Goal: Find specific page/section: Find specific page/section

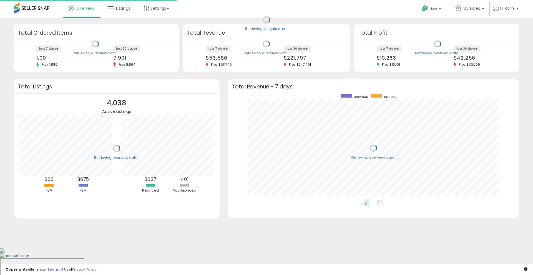
scroll to position [105, 280]
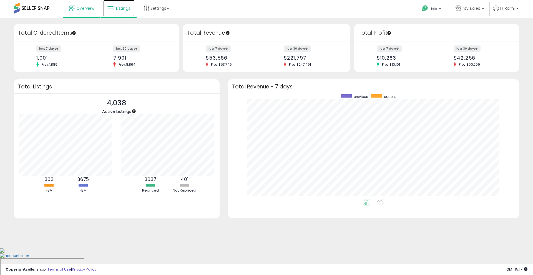
click at [127, 9] on span "Listings" at bounding box center [123, 9] width 14 height 6
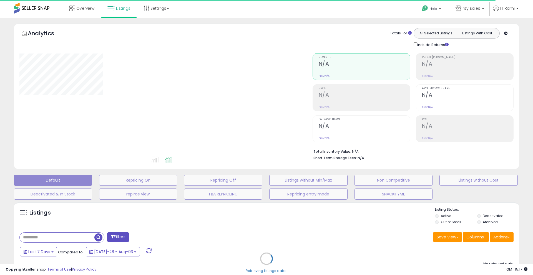
select select "*"
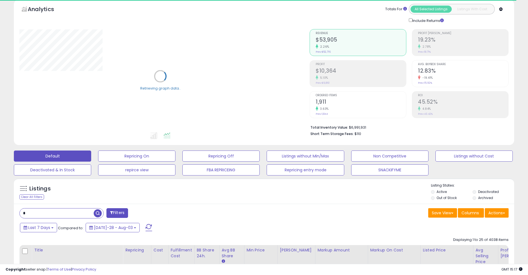
scroll to position [30, 0]
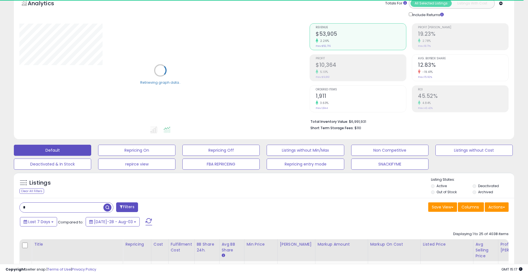
click at [63, 208] on input "text" at bounding box center [62, 208] width 84 height 10
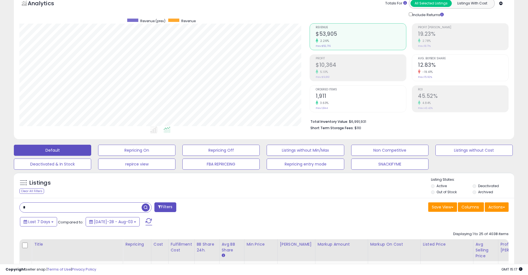
paste input "**********"
click at [164, 206] on button "Filters" at bounding box center [165, 207] width 22 height 10
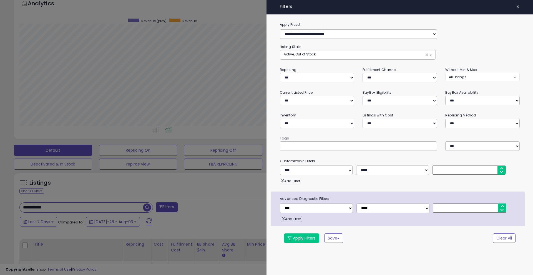
click at [516, 7] on span "×" at bounding box center [518, 7] width 4 height 8
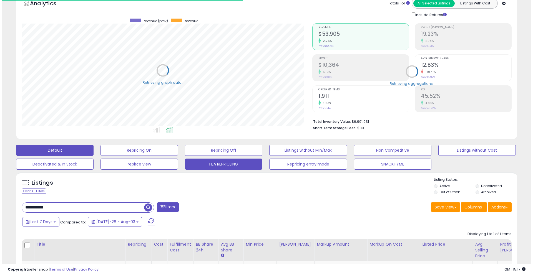
scroll to position [277231, 277054]
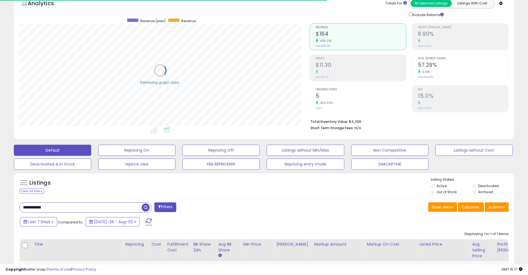
click at [146, 209] on span "button" at bounding box center [146, 208] width 8 height 8
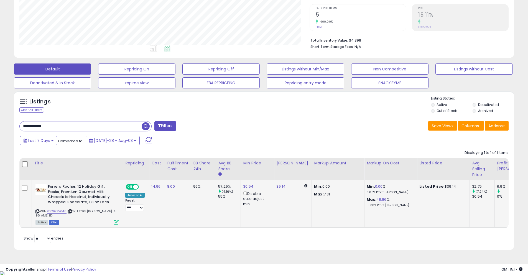
scroll to position [114, 290]
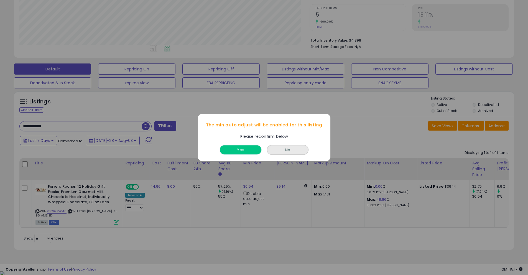
click at [248, 151] on button "Yes" at bounding box center [241, 149] width 42 height 9
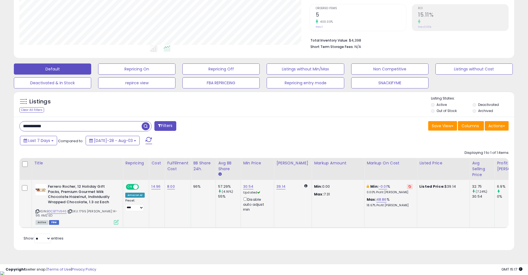
click at [407, 186] on button at bounding box center [410, 186] width 6 height 5
drag, startPoint x: 54, startPoint y: 126, endPoint x: 0, endPoint y: 123, distance: 53.9
click at [0, 123] on div "**********" at bounding box center [264, 89] width 528 height 364
paste input "text"
click at [144, 126] on span "button" at bounding box center [146, 126] width 8 height 8
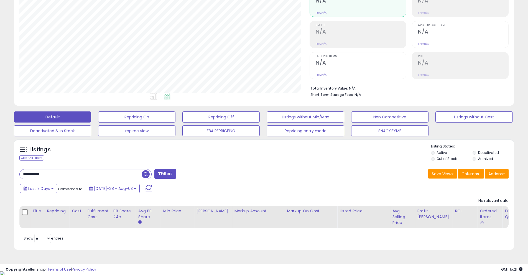
click at [146, 175] on span "button" at bounding box center [146, 174] width 8 height 8
click at [164, 174] on button "Filters" at bounding box center [165, 174] width 22 height 10
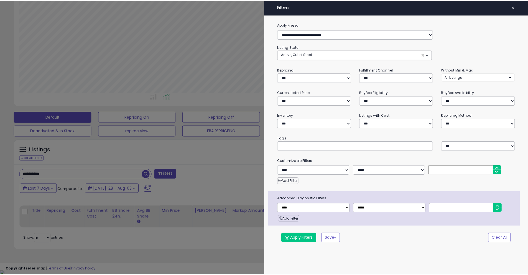
scroll to position [114, 293]
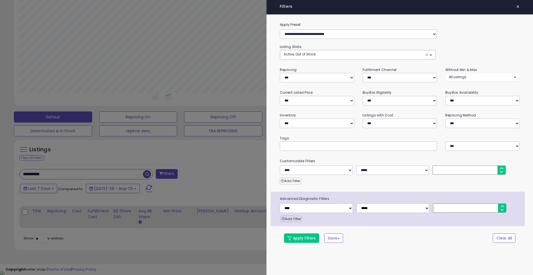
click at [519, 8] on span "×" at bounding box center [518, 7] width 4 height 8
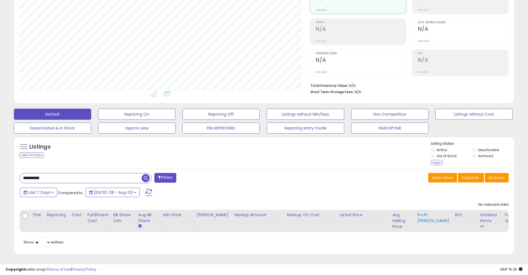
scroll to position [70, 0]
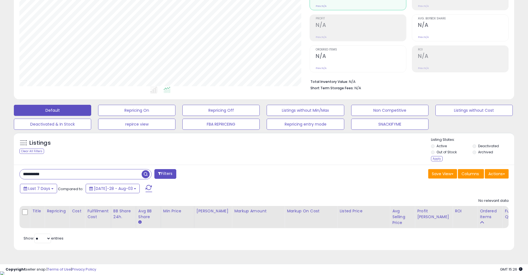
click at [144, 177] on span "button" at bounding box center [146, 174] width 8 height 8
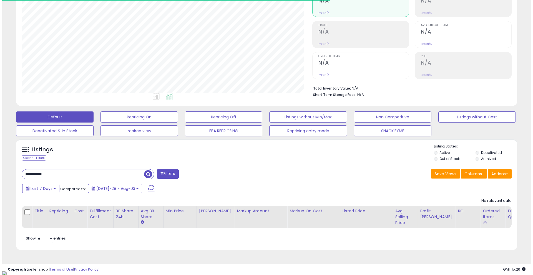
scroll to position [114, 290]
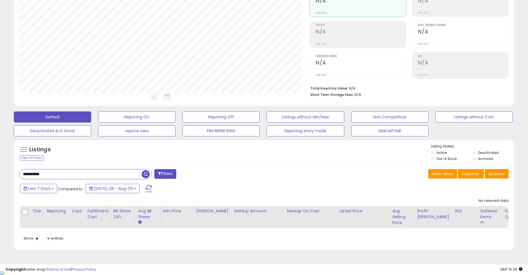
click at [163, 173] on button "Filters" at bounding box center [165, 174] width 22 height 10
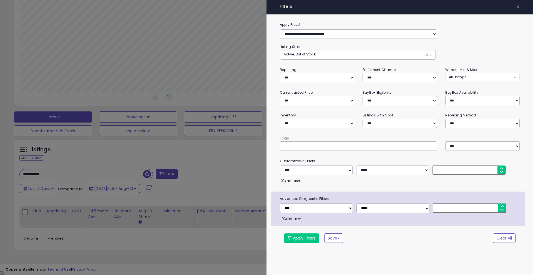
click at [517, 4] on span "×" at bounding box center [518, 7] width 4 height 8
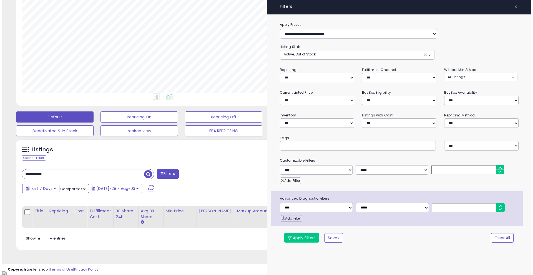
scroll to position [277231, 277054]
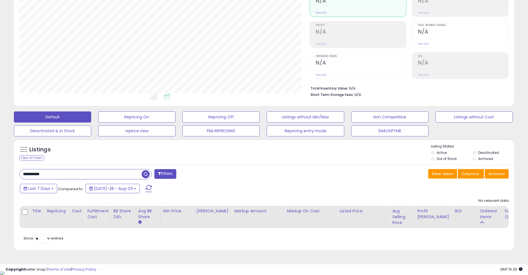
click at [145, 176] on span "button" at bounding box center [146, 174] width 8 height 8
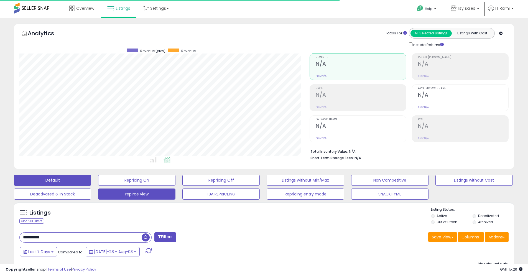
scroll to position [114, 290]
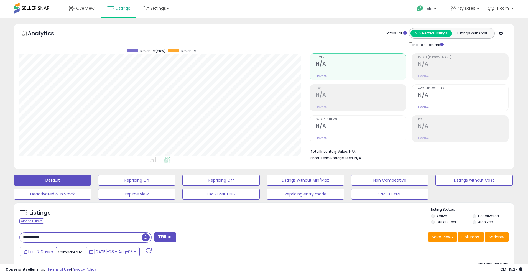
drag, startPoint x: 61, startPoint y: 236, endPoint x: 14, endPoint y: 230, distance: 46.9
click at [14, 230] on div "**********" at bounding box center [264, 271] width 501 height 86
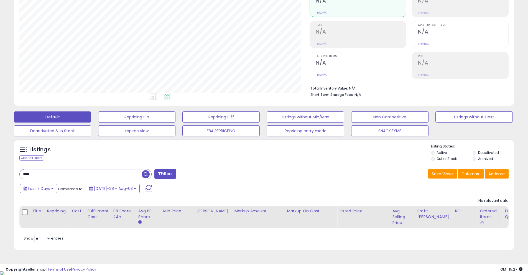
drag, startPoint x: 36, startPoint y: 174, endPoint x: 0, endPoint y: 172, distance: 35.6
click at [0, 172] on div "**********" at bounding box center [264, 113] width 528 height 316
paste input "******"
type input "**********"
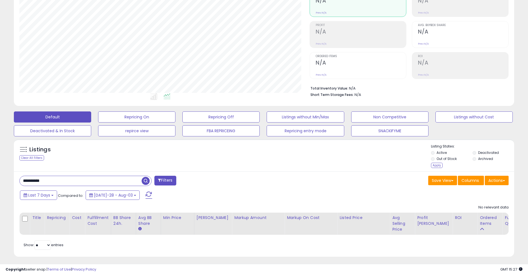
click at [476, 160] on li "Archived" at bounding box center [493, 159] width 41 height 6
click at [144, 179] on span "button" at bounding box center [146, 181] width 8 height 8
click at [476, 160] on li "Archived" at bounding box center [493, 159] width 41 height 6
click at [437, 166] on div "Apply" at bounding box center [437, 165] width 12 height 5
